Goal: Task Accomplishment & Management: Manage account settings

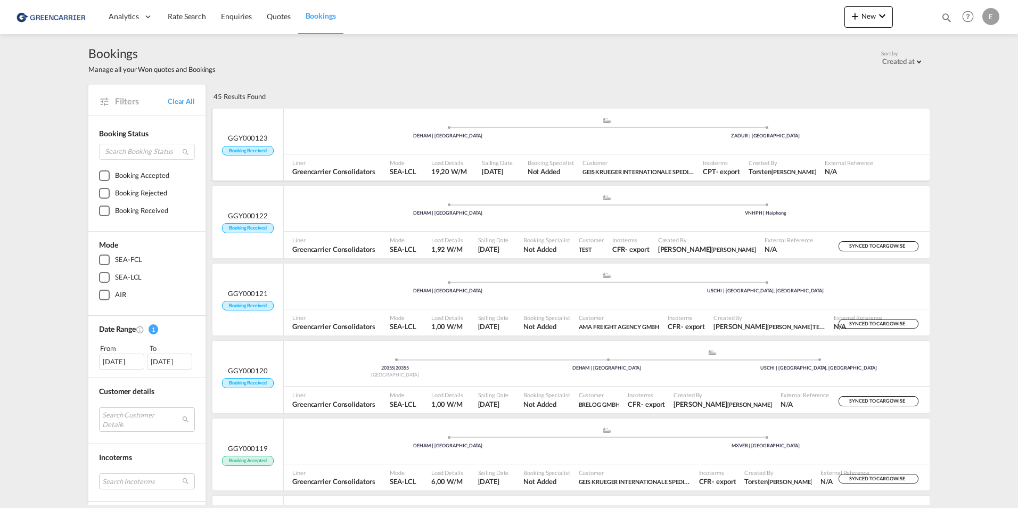
click at [238, 145] on div "GGY000123 Booking Received" at bounding box center [247, 144] width 51 height 22
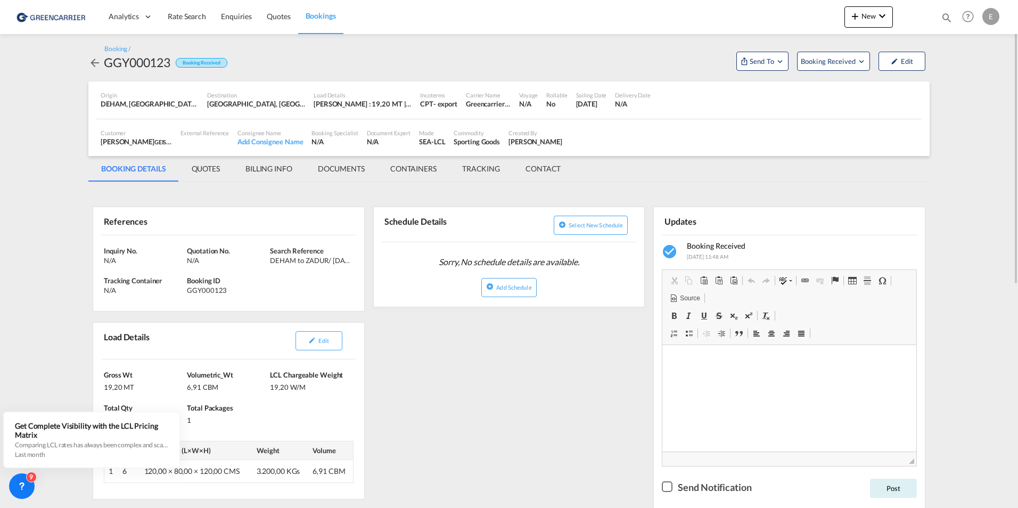
click at [849, 71] on div "Booking / GGY000123 Booking Received Send To Cargowise Yet to sync Send Booking…" at bounding box center [508, 57] width 841 height 47
click at [850, 68] on button "Booking Received" at bounding box center [833, 61] width 73 height 19
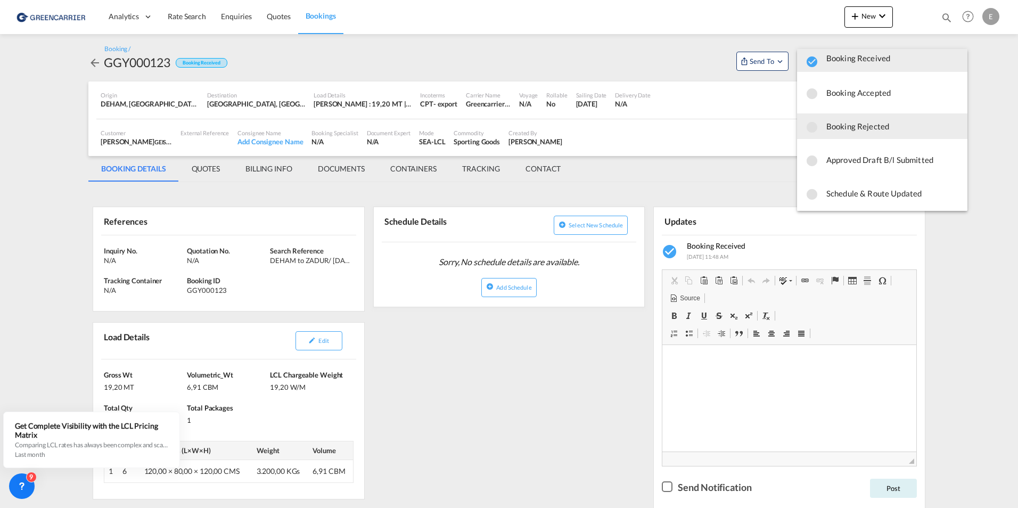
scroll to position [14, 0]
click at [864, 125] on span "Booking Rejected" at bounding box center [893, 124] width 133 height 19
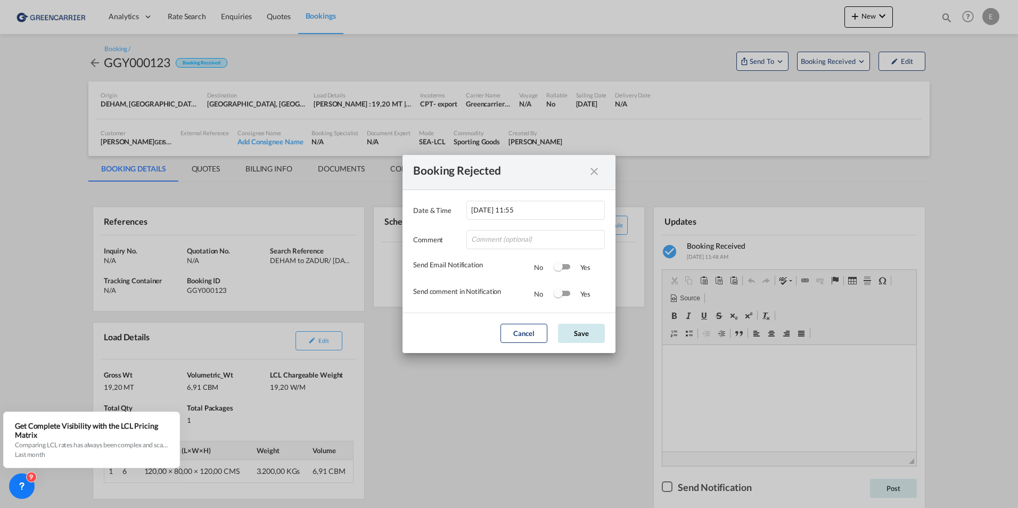
click at [571, 336] on button "Save" at bounding box center [581, 333] width 47 height 19
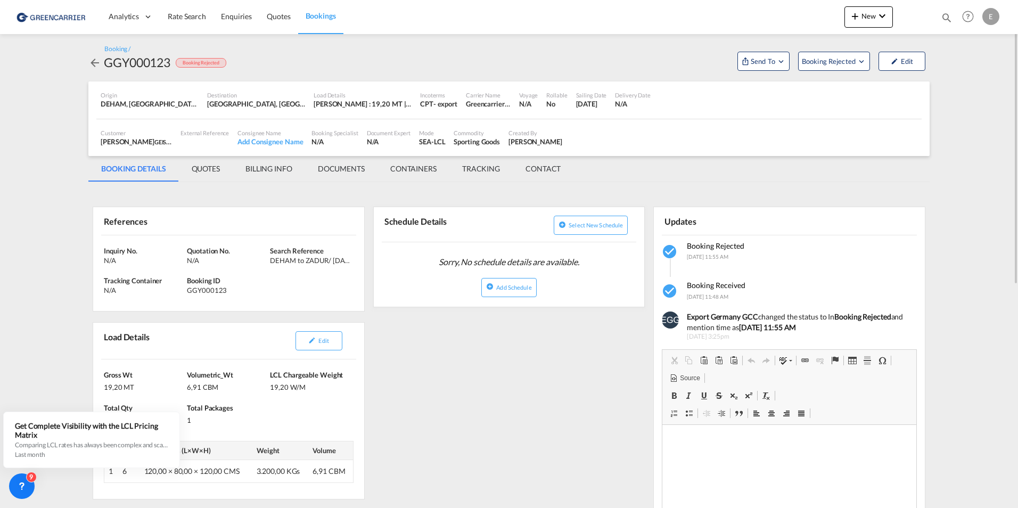
drag, startPoint x: 320, startPoint y: 259, endPoint x: 355, endPoint y: 262, distance: 35.3
click at [355, 262] on div "Inquiry No. N/A Quotation No. N/A Search Reference DEHAM to ZADUR/ [DATE] Track…" at bounding box center [228, 273] width 271 height 76
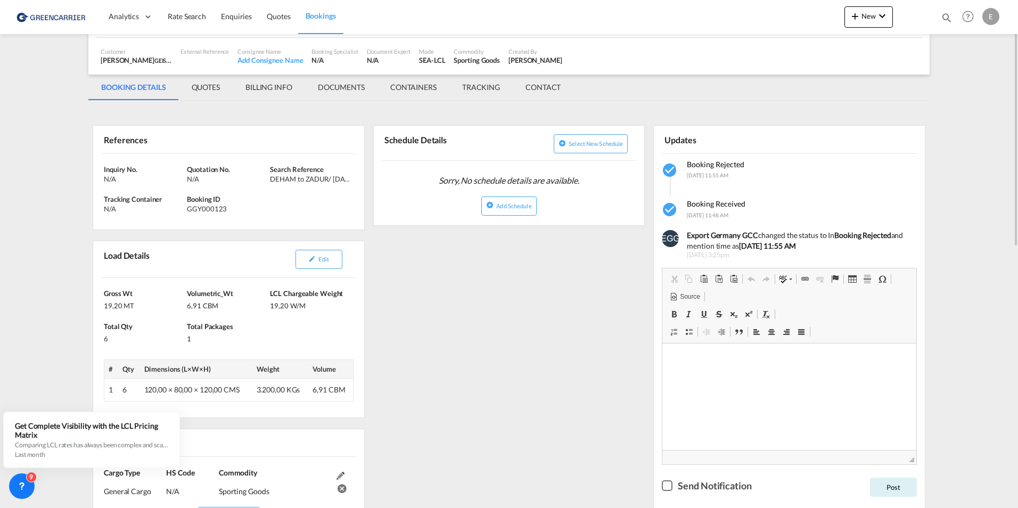
scroll to position [28, 0]
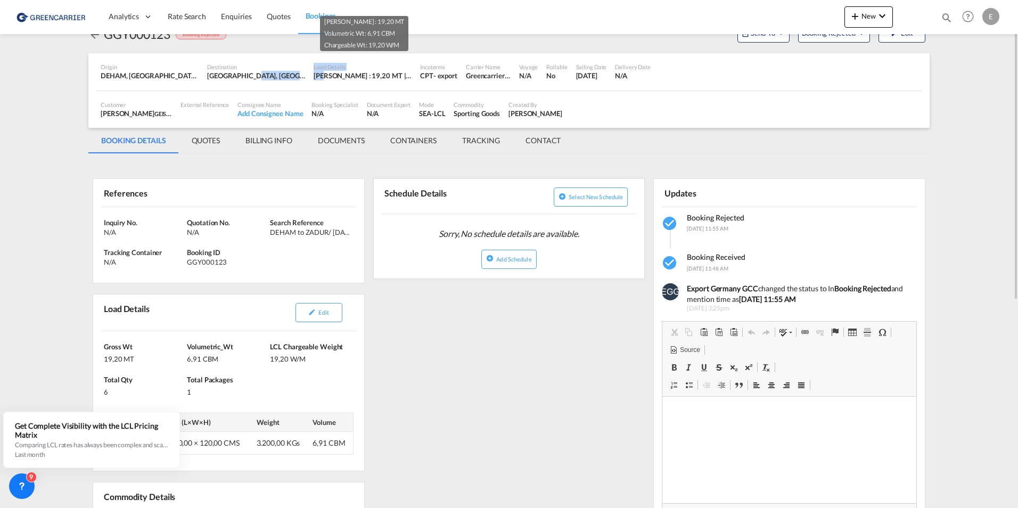
drag, startPoint x: 256, startPoint y: 75, endPoint x: 326, endPoint y: 80, distance: 71.0
click at [326, 80] on div "Origin DEHAM, [GEOGRAPHIC_DATA], [GEOGRAPHIC_DATA], [GEOGRAPHIC_DATA], [GEOGRAP…" at bounding box center [508, 71] width 825 height 37
drag, startPoint x: 326, startPoint y: 80, endPoint x: 372, endPoint y: 76, distance: 45.5
click at [372, 76] on div "[PERSON_NAME] : 19,20 MT | Volumetric Wt : 6,91 CBM | Chargeable Wt : 19,20 W/M" at bounding box center [363, 76] width 98 height 10
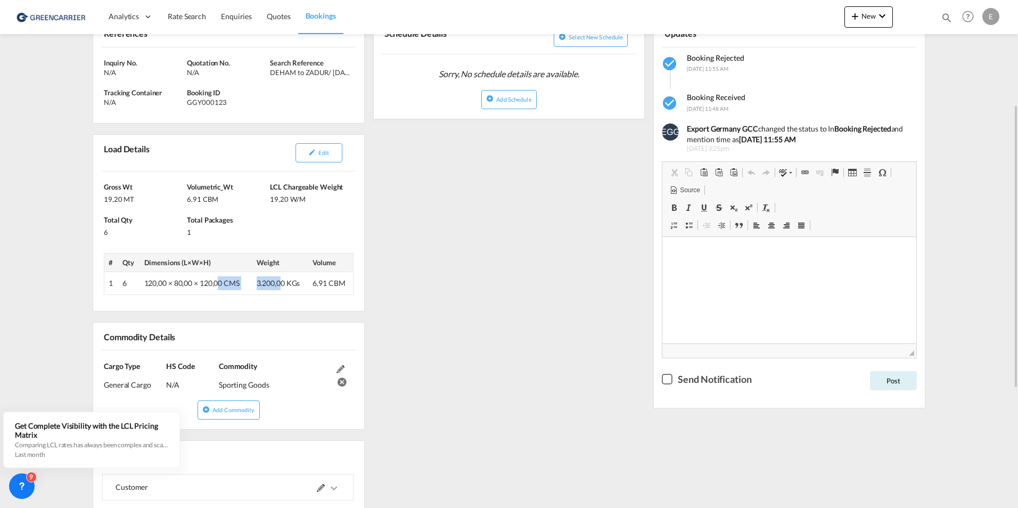
drag, startPoint x: 215, startPoint y: 285, endPoint x: 281, endPoint y: 287, distance: 66.6
click at [281, 287] on tr "1 6 120,00 × 80,00 × 120,00 CMS 3.200,00 KGs 6,91 CBM" at bounding box center [228, 283] width 249 height 23
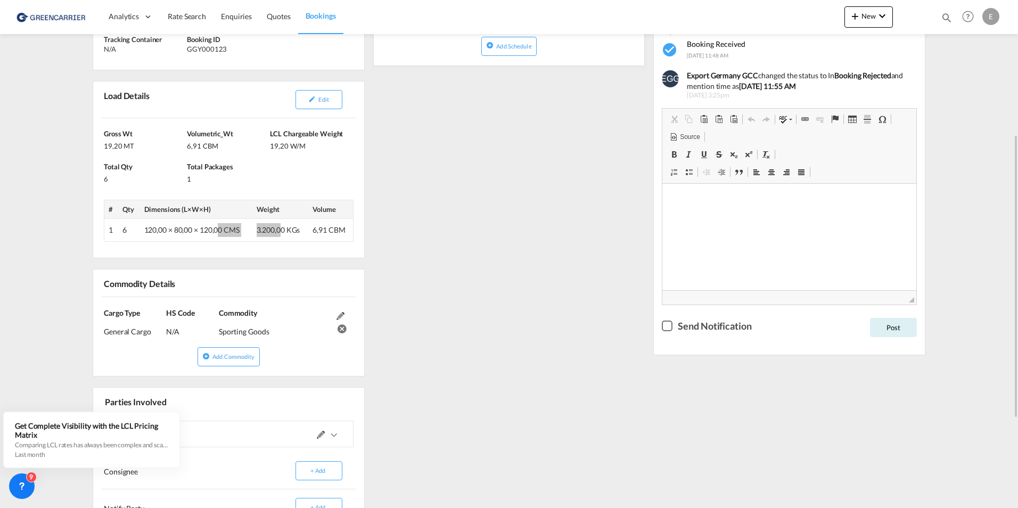
scroll to position [401, 0]
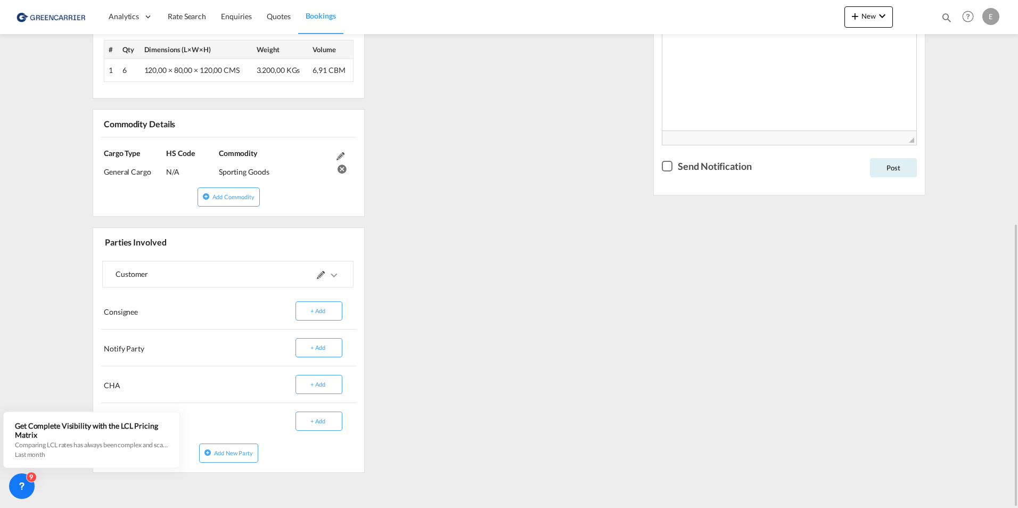
click at [105, 484] on md-content "Analytics Dashboard Rate Search Enquiries Quotes Bookings New Quote Bookings" at bounding box center [509, 254] width 1018 height 508
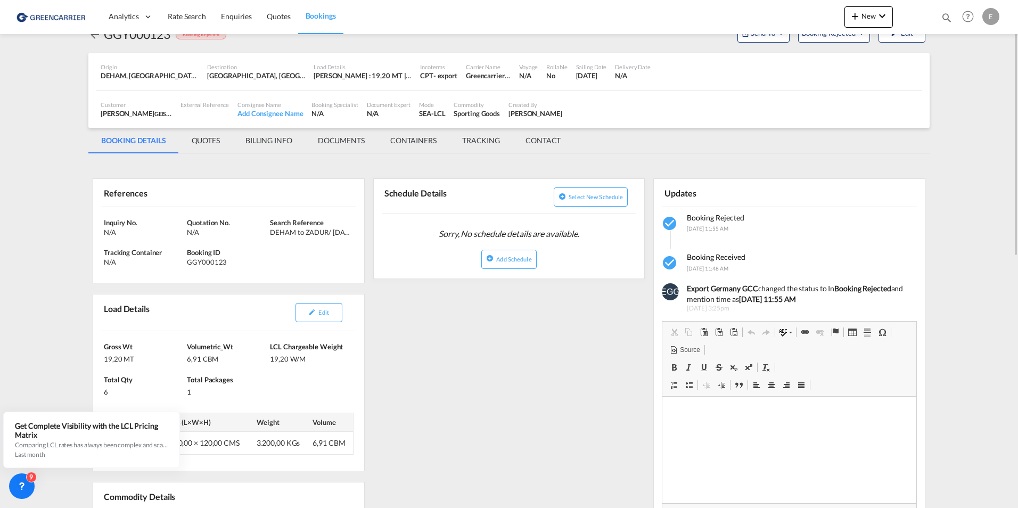
scroll to position [0, 0]
